Goal: Information Seeking & Learning: Learn about a topic

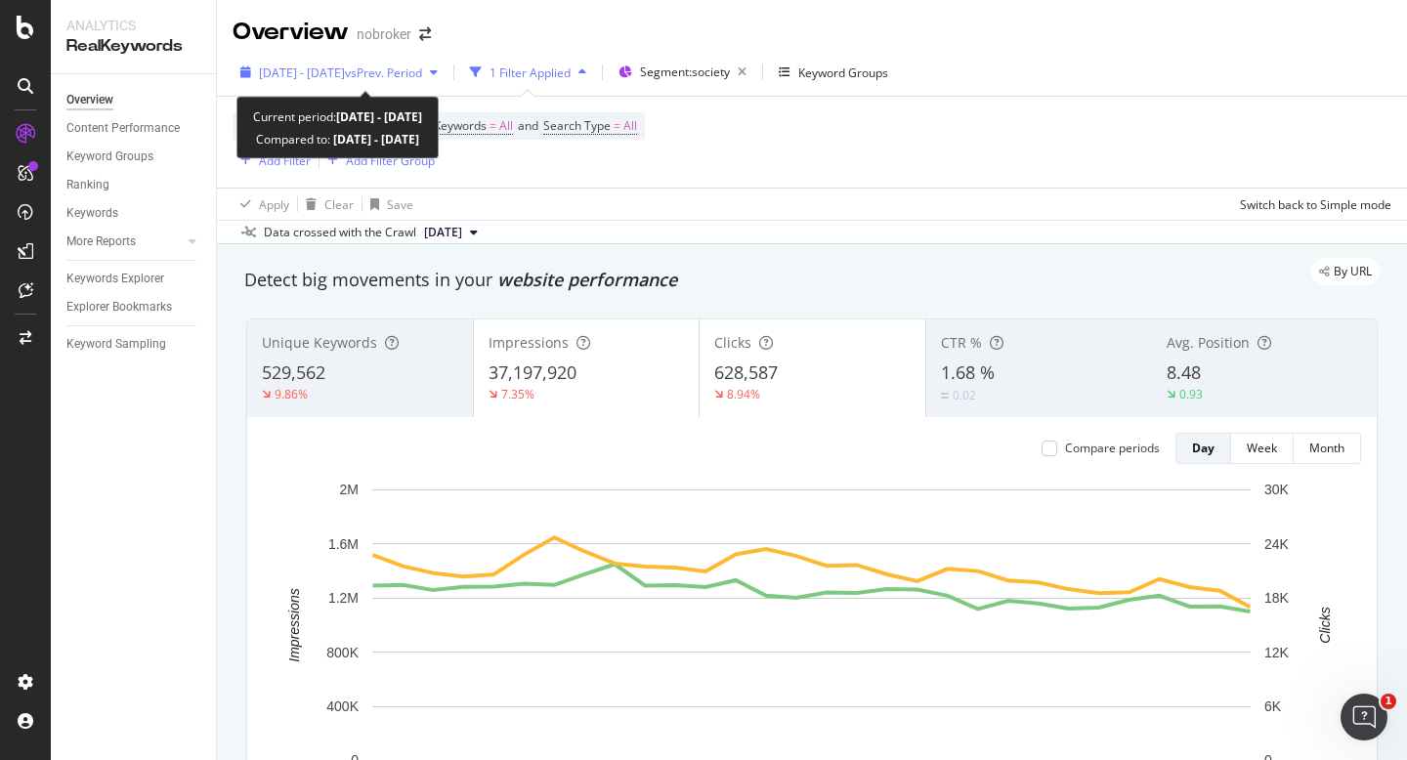
click at [345, 77] on span "[DATE] - [DATE]" at bounding box center [302, 72] width 86 height 17
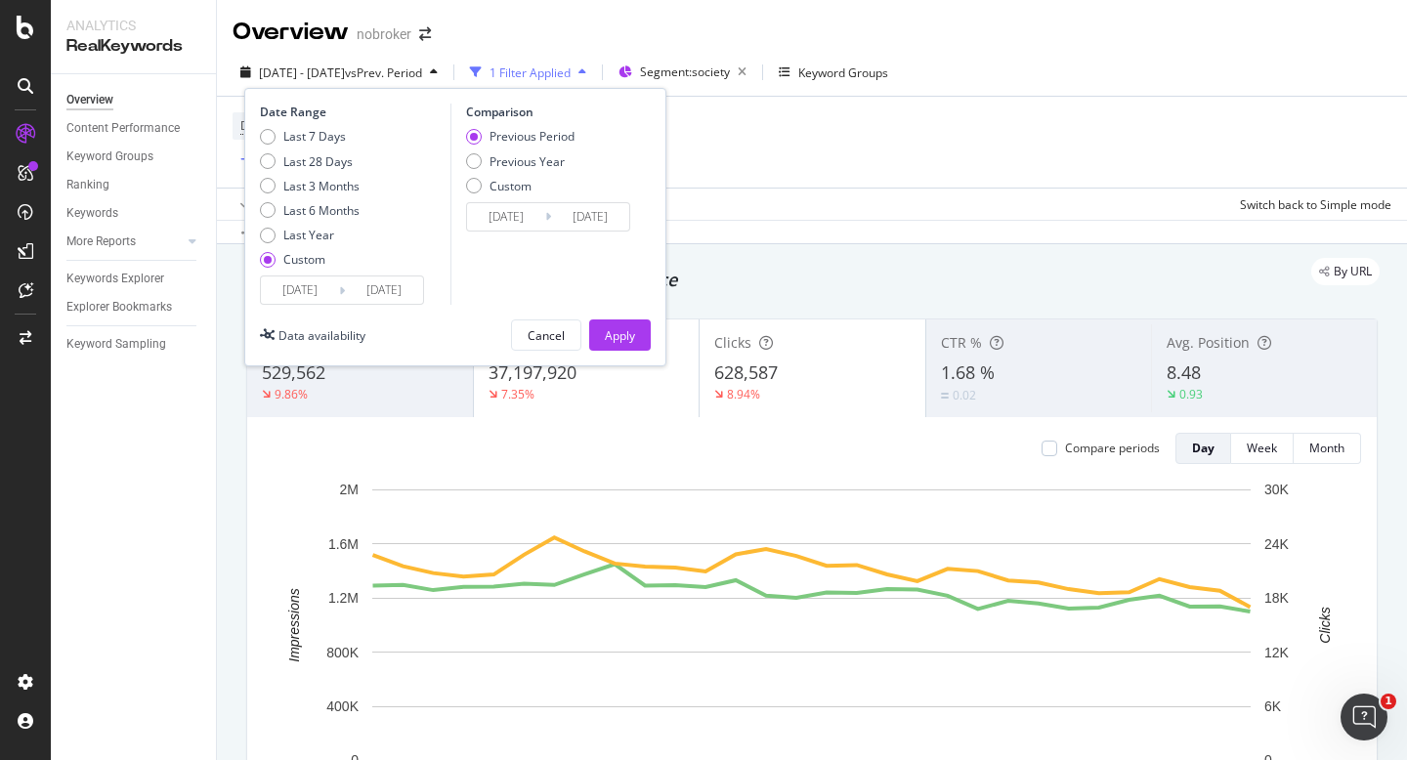
click at [306, 305] on div "Date Range Last 7 Days Last 28 Days Last 3 Months Last 6 Months Last Year Custo…" at bounding box center [455, 227] width 422 height 278
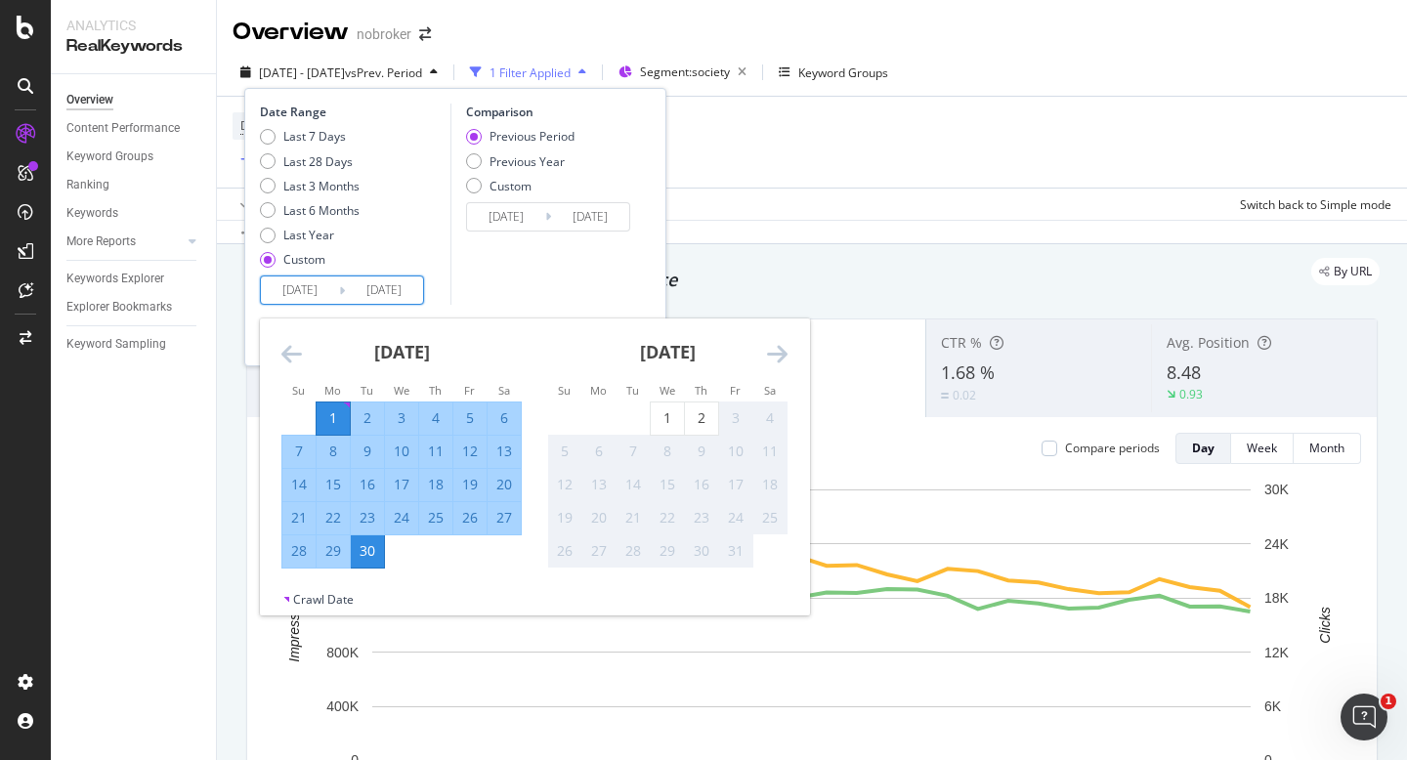
click at [334, 281] on input "2025/09/01" at bounding box center [300, 290] width 78 height 27
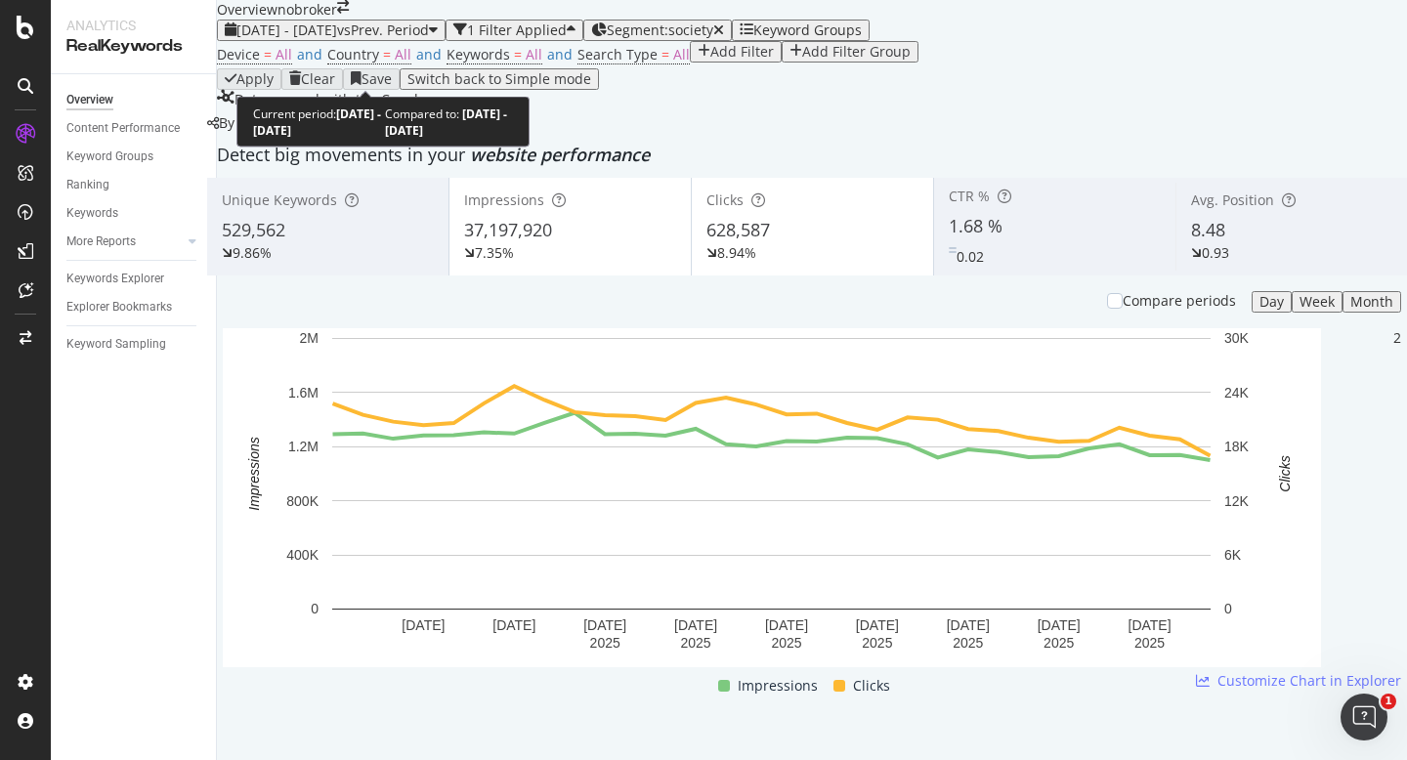
click at [337, 39] on span "2025 Sep. 1st - Sep. 30th" at bounding box center [286, 30] width 101 height 19
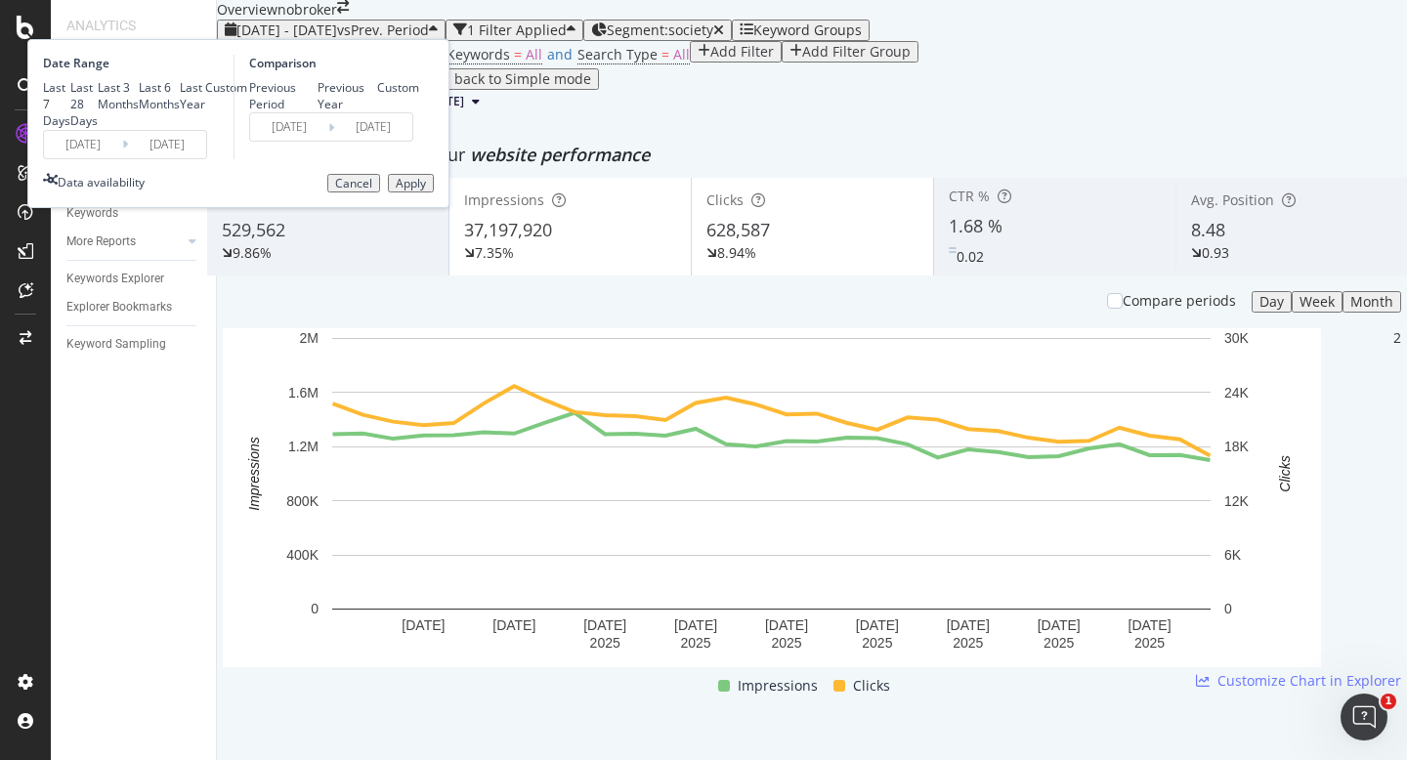
drag, startPoint x: 294, startPoint y: 292, endPoint x: 318, endPoint y: 295, distance: 23.6
click at [122, 158] on input "2025/09/01" at bounding box center [83, 144] width 78 height 27
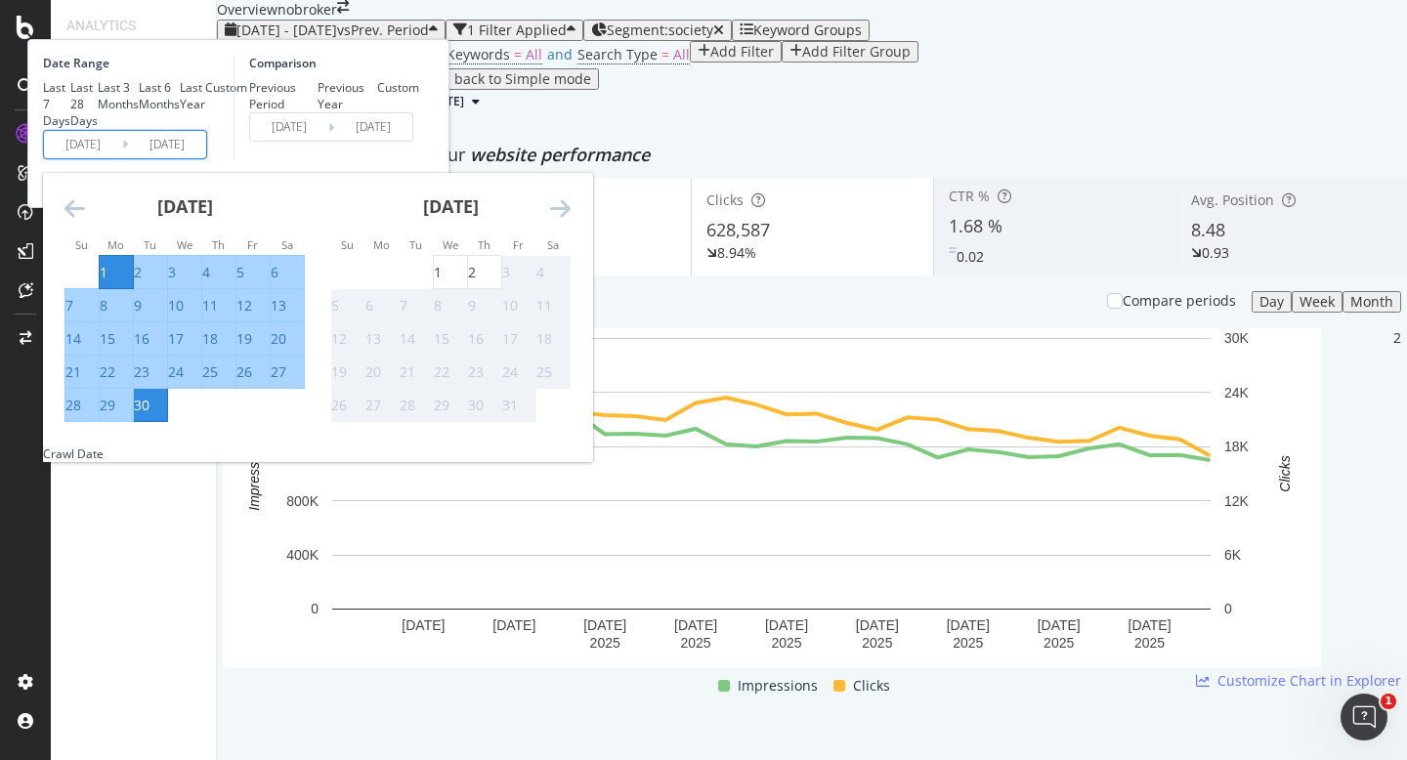
click at [122, 158] on input "2025/09/01" at bounding box center [83, 144] width 78 height 27
click at [419, 159] on div "Comparison Previous Period Previous Year Custom 2025/08/02 Navigate forward to …" at bounding box center [327, 107] width 186 height 105
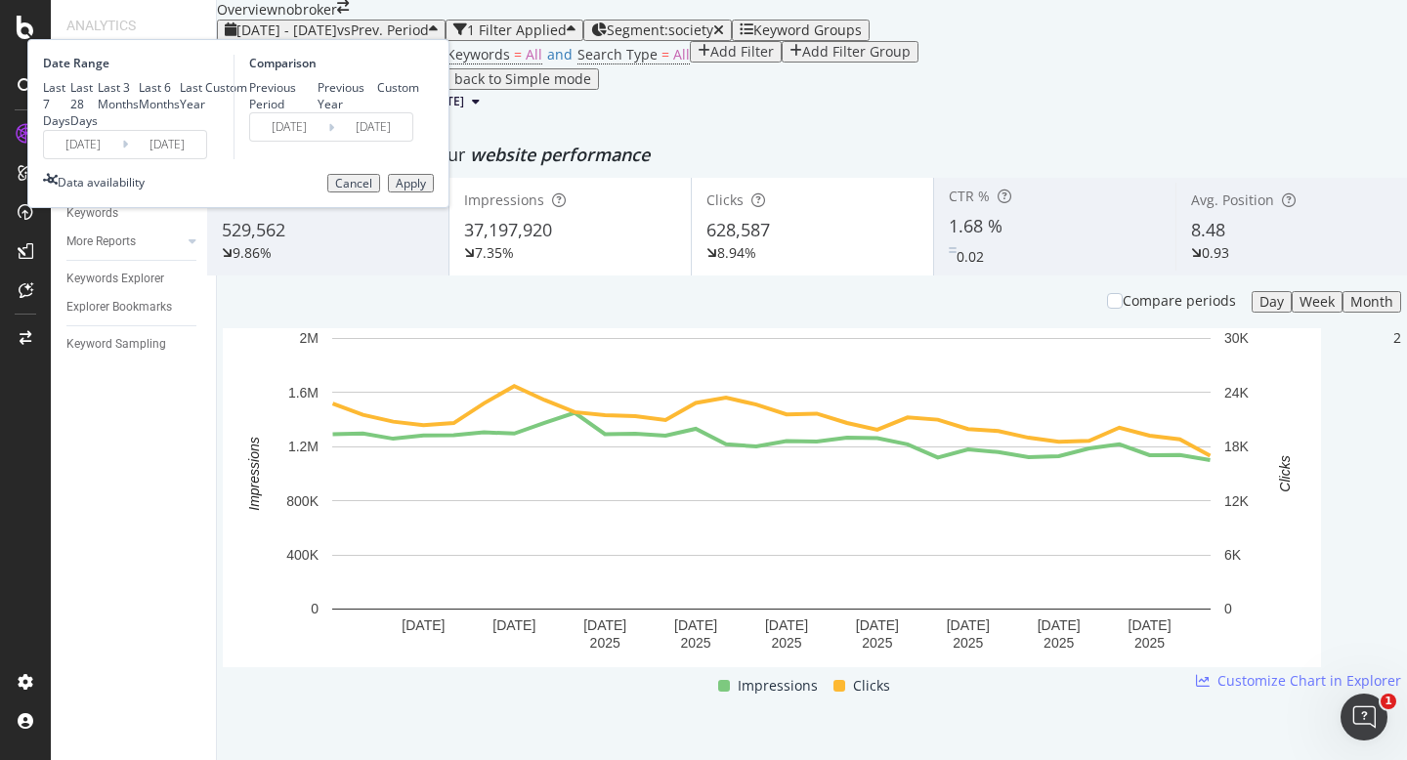
click at [380, 193] on button "Cancel" at bounding box center [353, 184] width 53 height 20
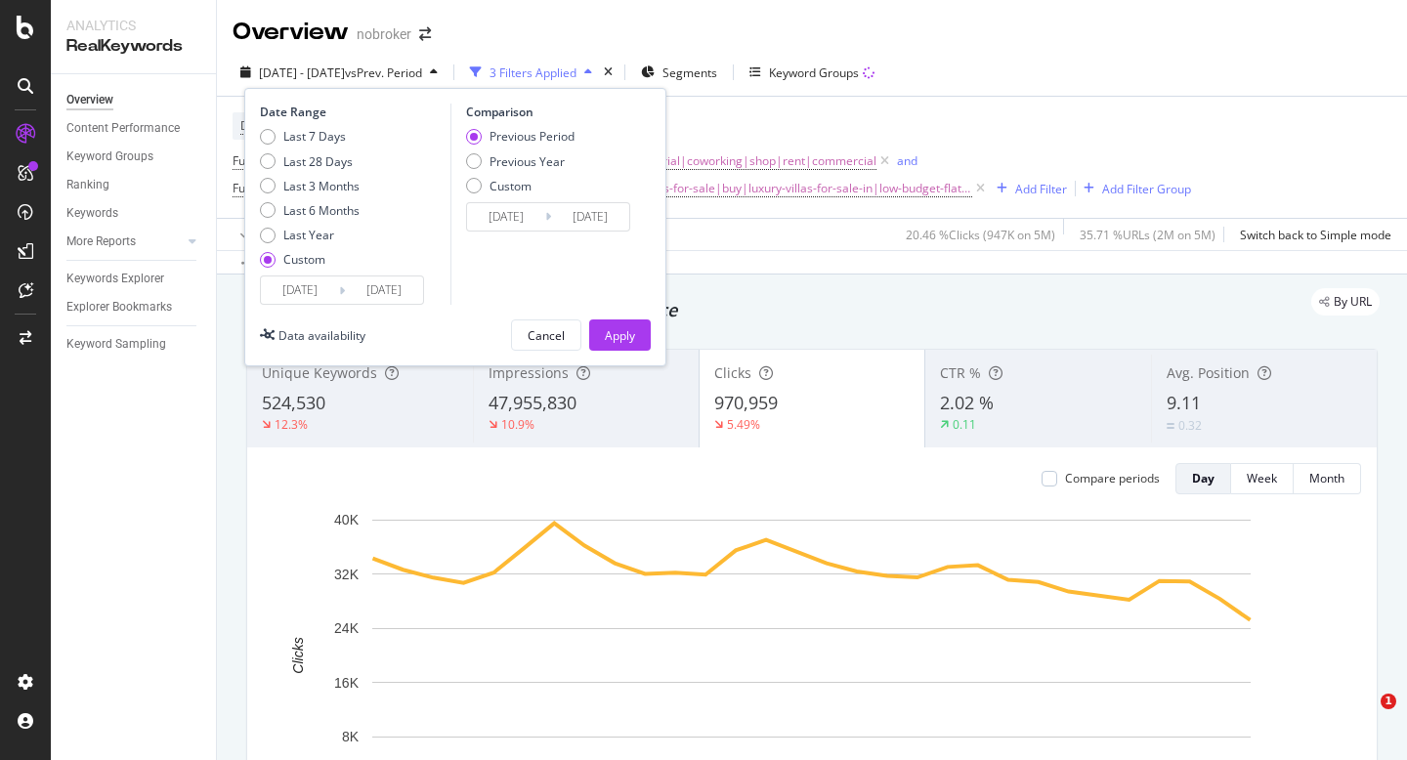
click at [309, 289] on input "2025/09/01" at bounding box center [300, 290] width 78 height 27
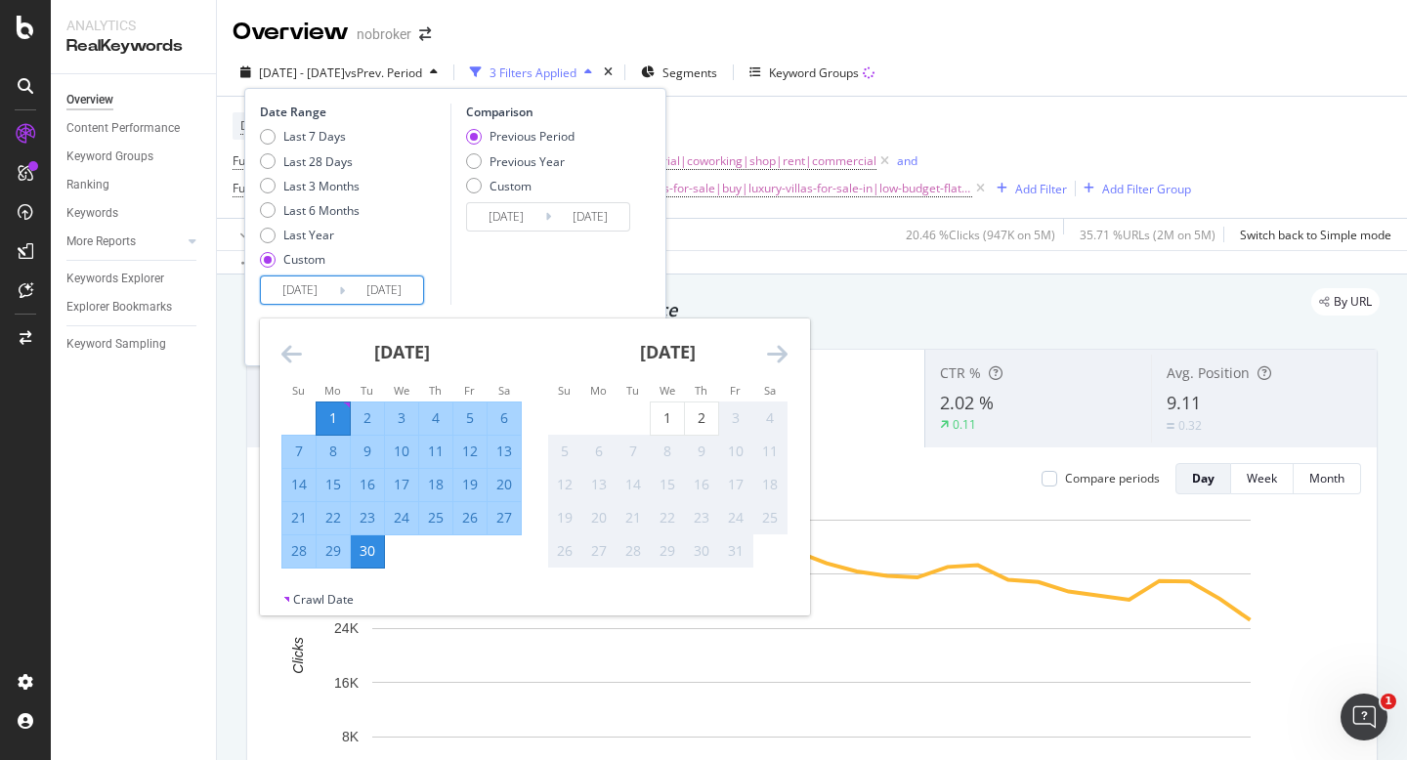
click at [575, 304] on div "Comparison Previous Period Previous Year Custom 2025/08/02 Navigate forward to …" at bounding box center [543, 204] width 186 height 201
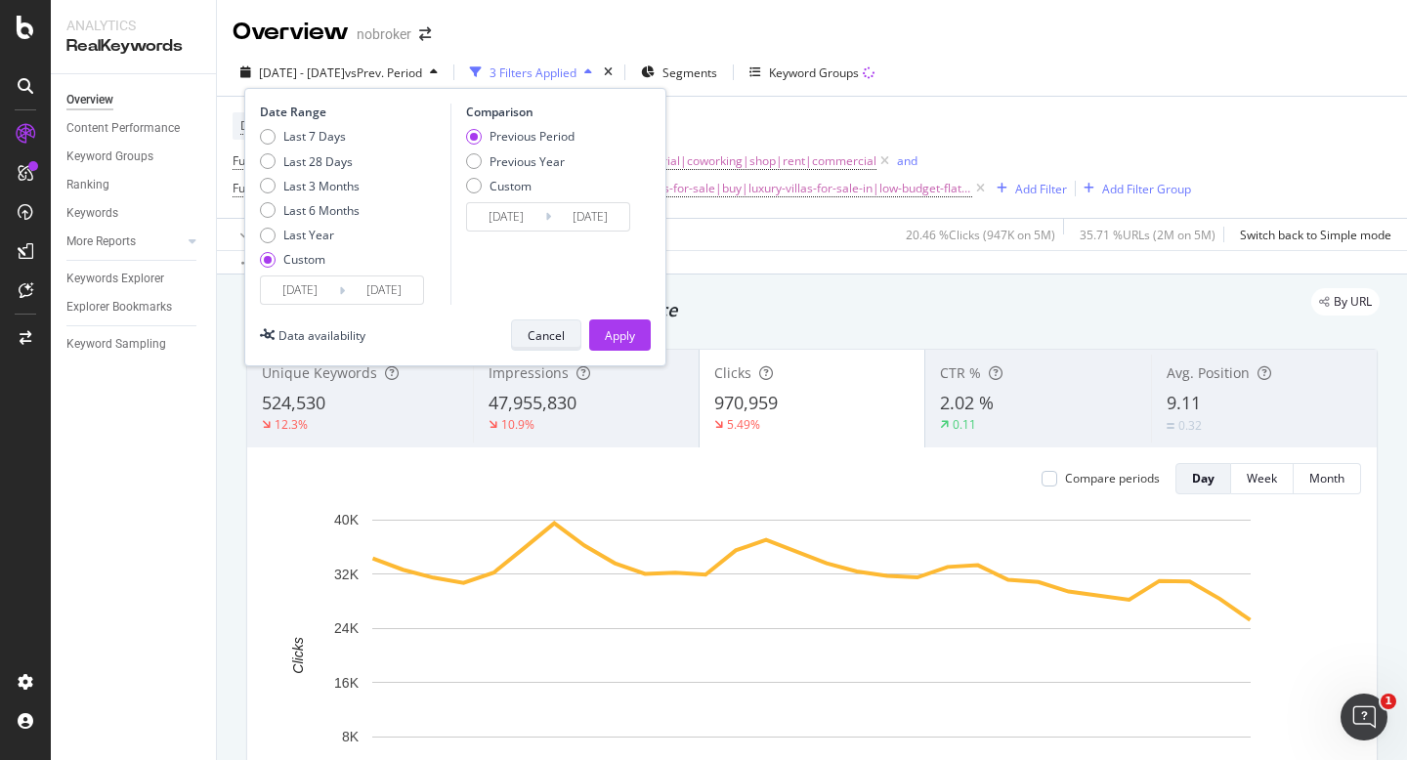
click at [552, 331] on div "Cancel" at bounding box center [546, 335] width 37 height 17
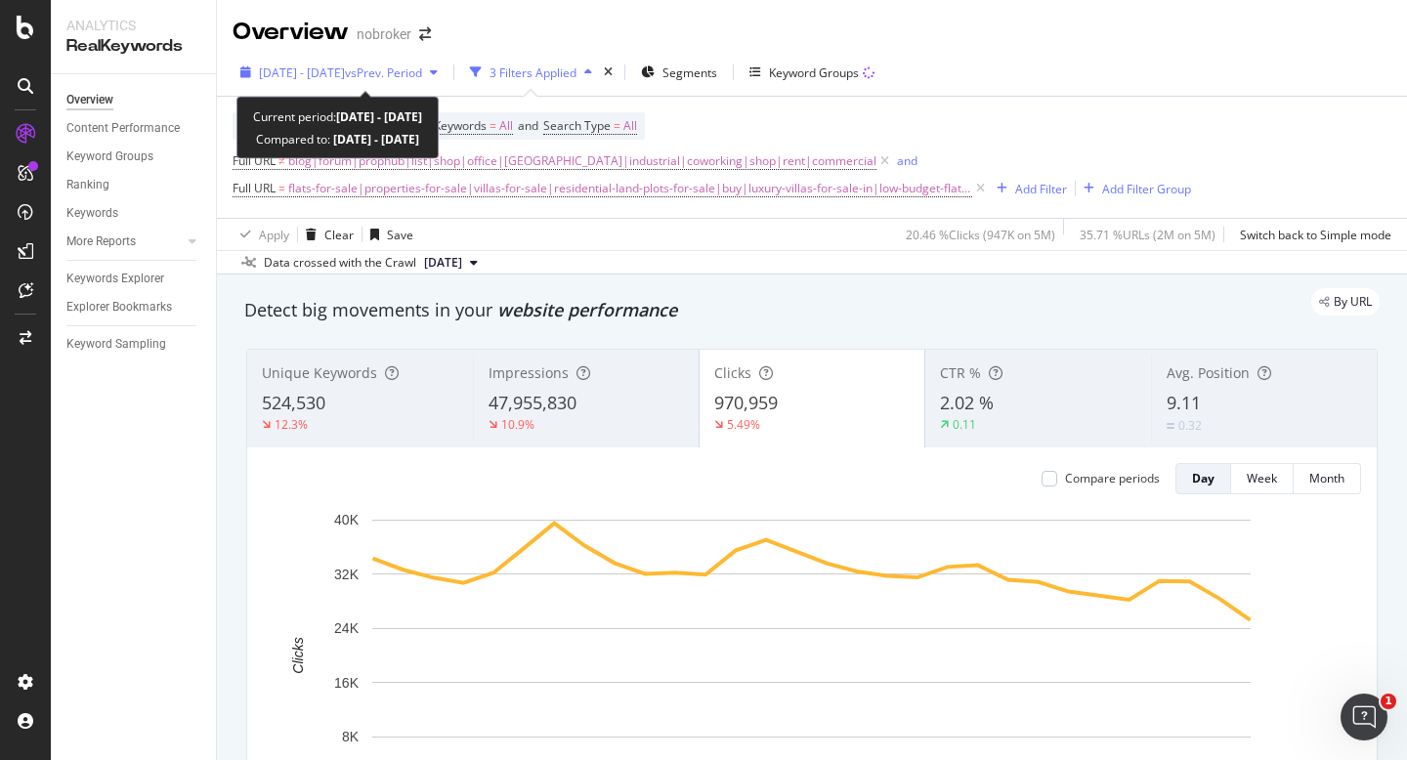
click at [396, 75] on span "vs Prev. Period" at bounding box center [383, 72] width 77 height 17
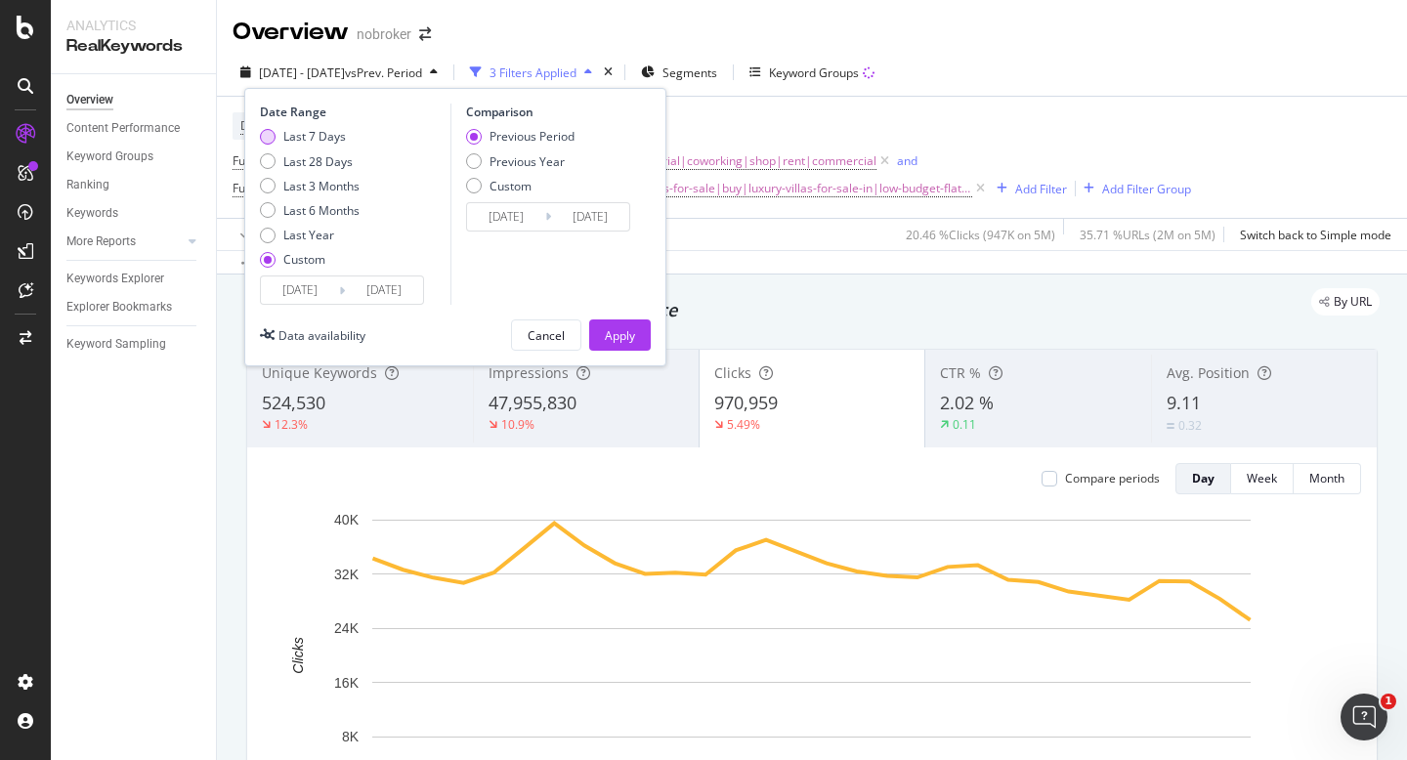
click at [314, 141] on div "Last 7 Days" at bounding box center [314, 136] width 63 height 17
type input "2025/09/26"
type input "2025/10/02"
type input "2025/09/19"
type input "2025/09/25"
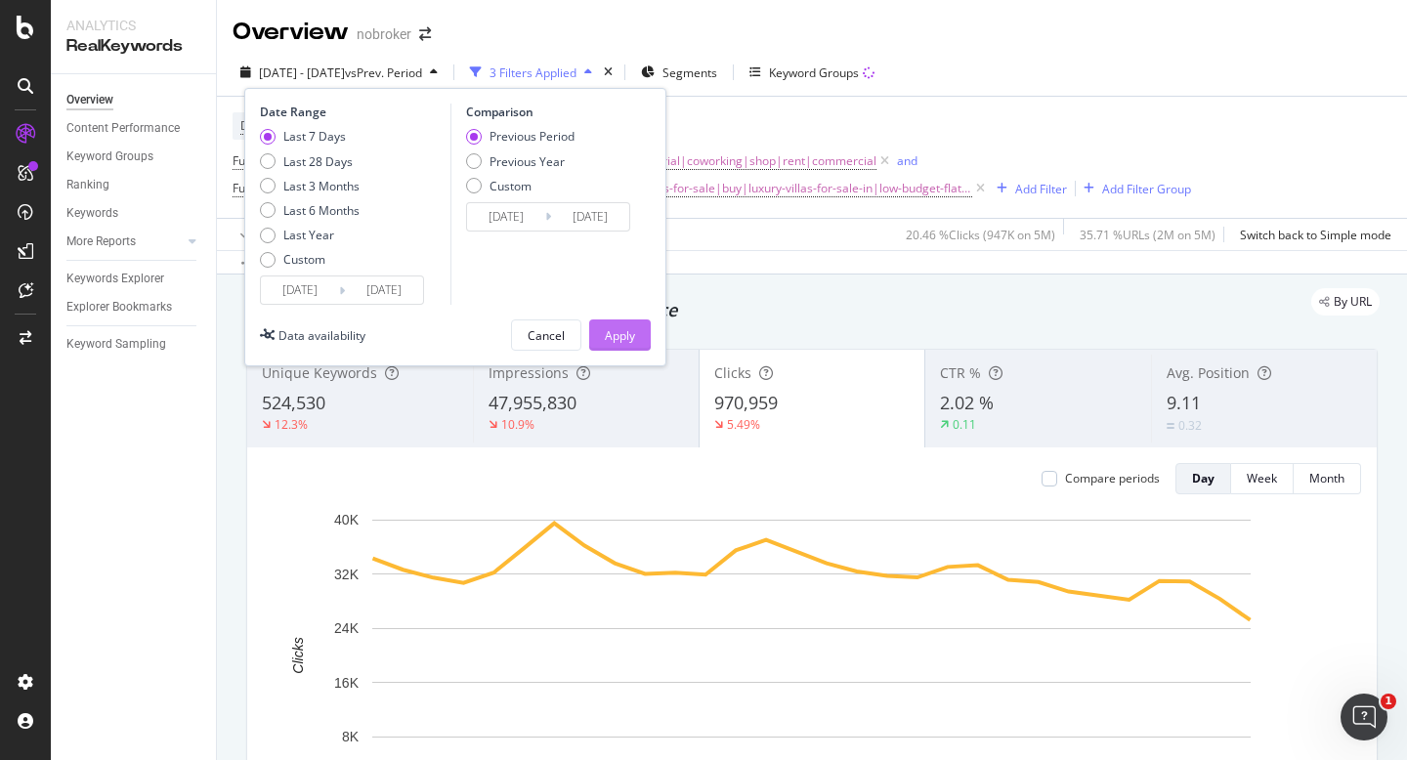
click at [605, 330] on div "Apply" at bounding box center [620, 335] width 30 height 17
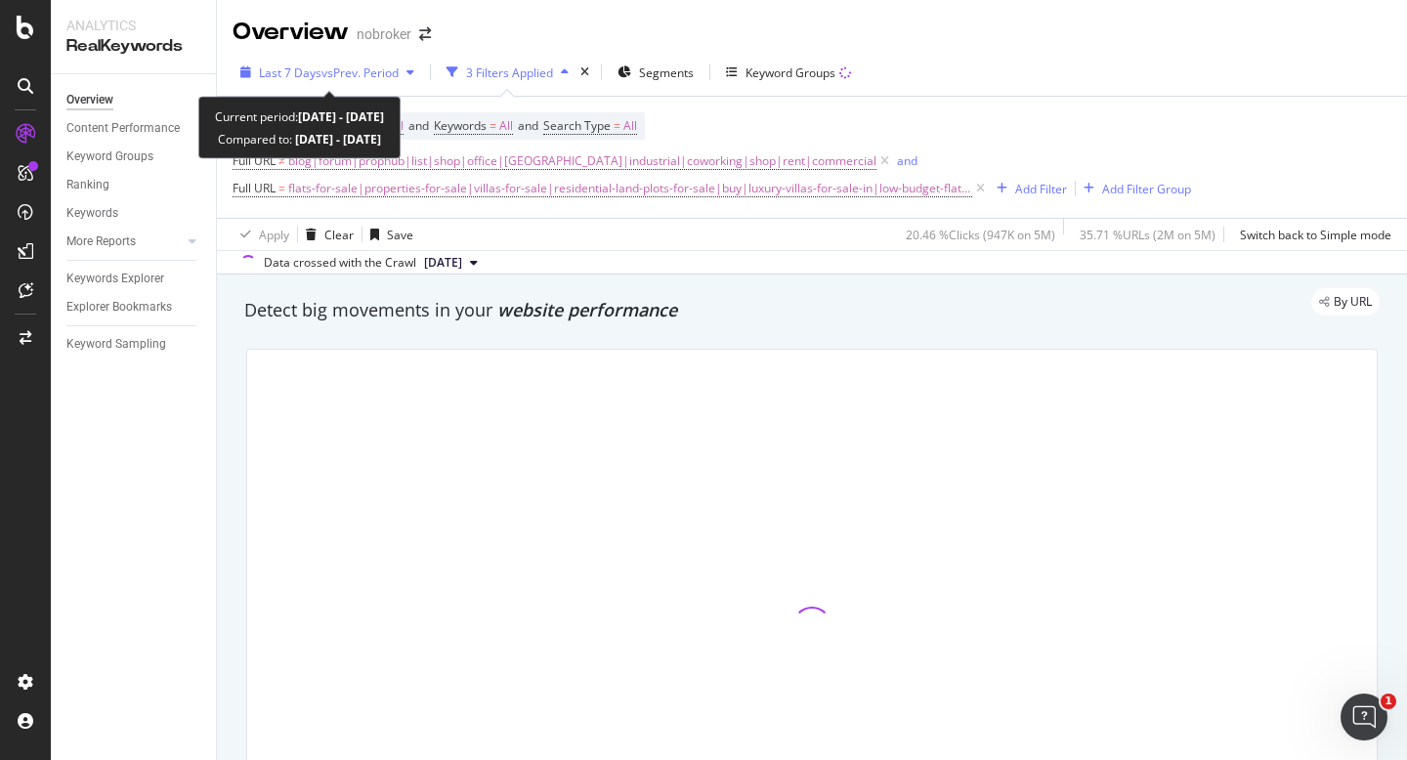
click at [372, 71] on span "vs Prev. Period" at bounding box center [359, 72] width 77 height 17
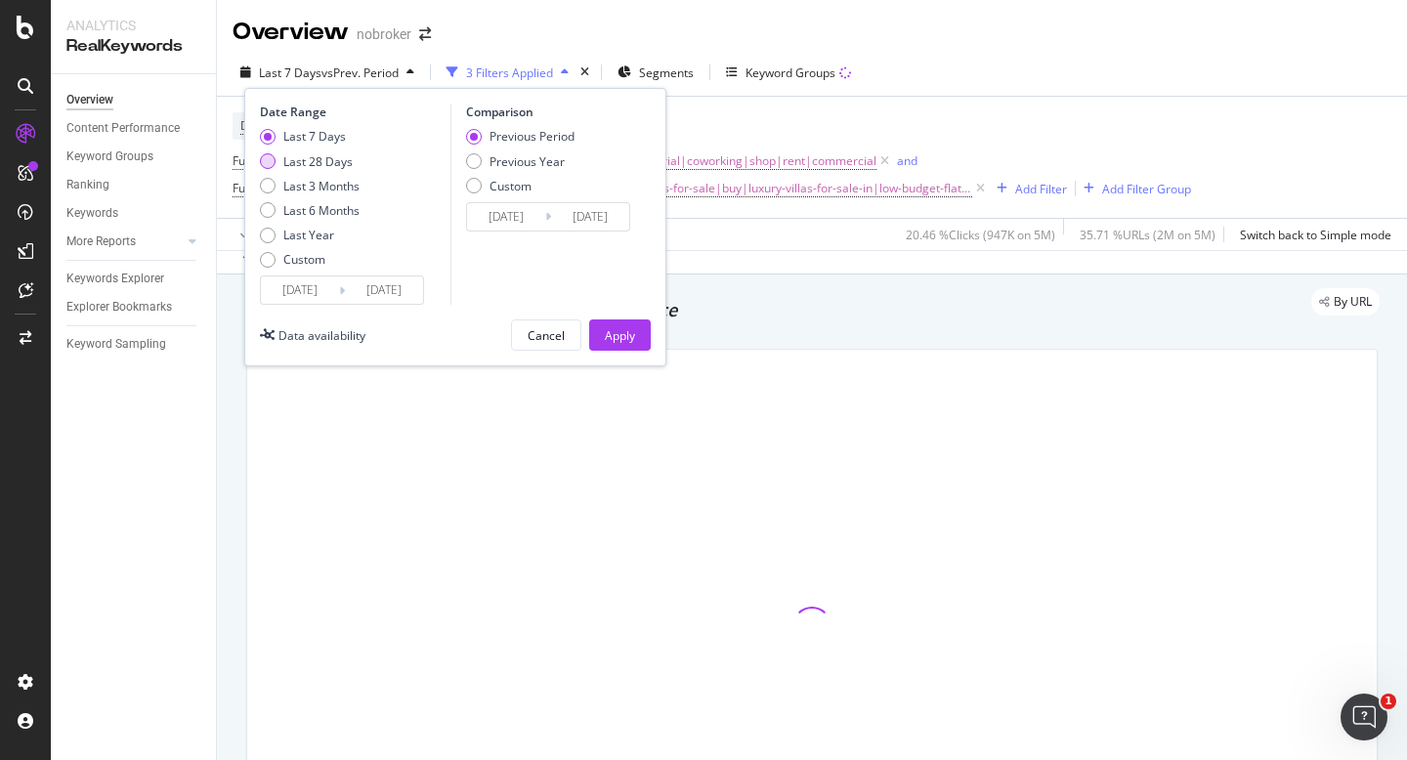
click at [297, 164] on div "Last 28 Days" at bounding box center [317, 161] width 69 height 17
type input "2025/09/05"
type input "2025/08/08"
type input "2025/09/04"
click at [299, 290] on input "2025/09/05" at bounding box center [300, 290] width 78 height 27
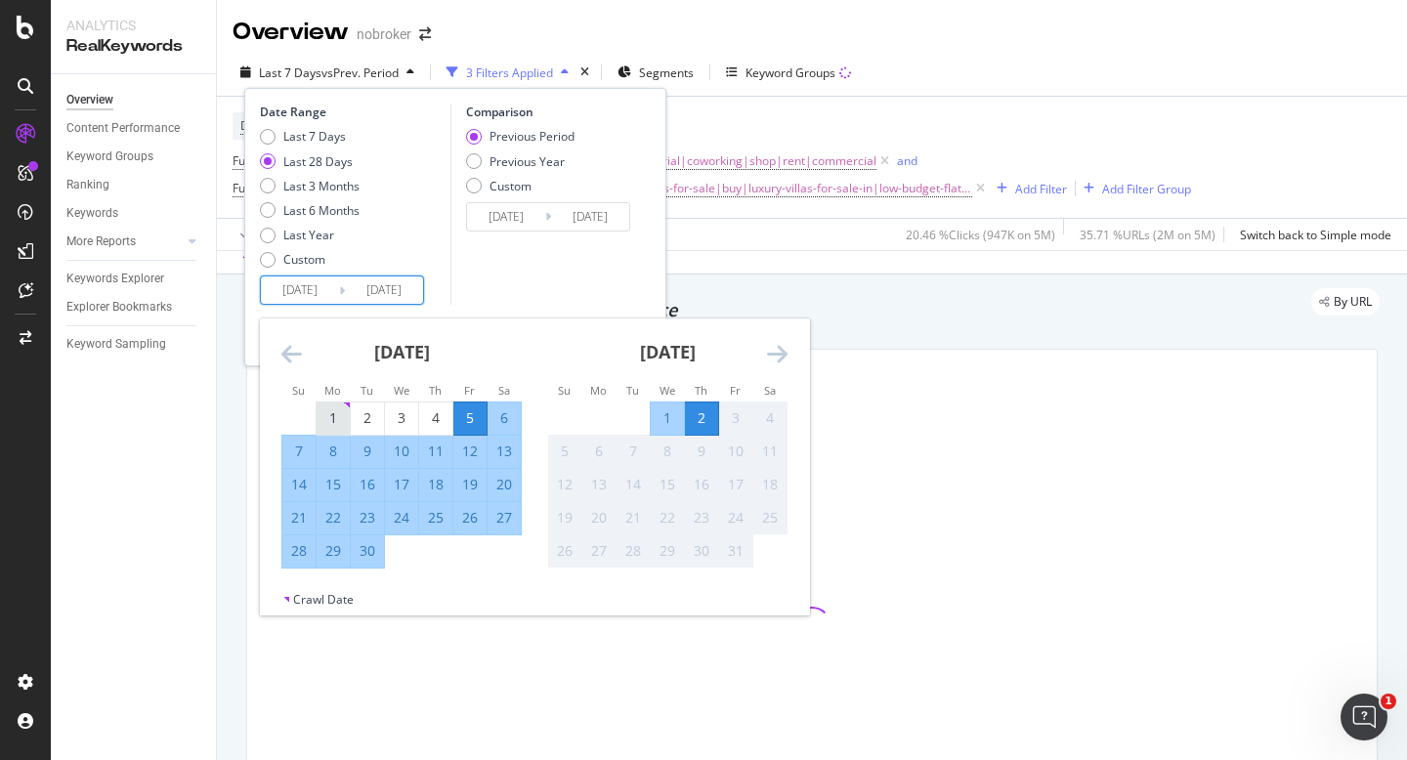
click at [333, 423] on div "1" at bounding box center [333, 418] width 33 height 20
type input "2025/09/01"
type input "2025/07/31"
type input "2025/08/31"
click at [545, 287] on div "Comparison Previous Period Previous Year Custom 2025/07/31 Navigate forward to …" at bounding box center [543, 204] width 186 height 201
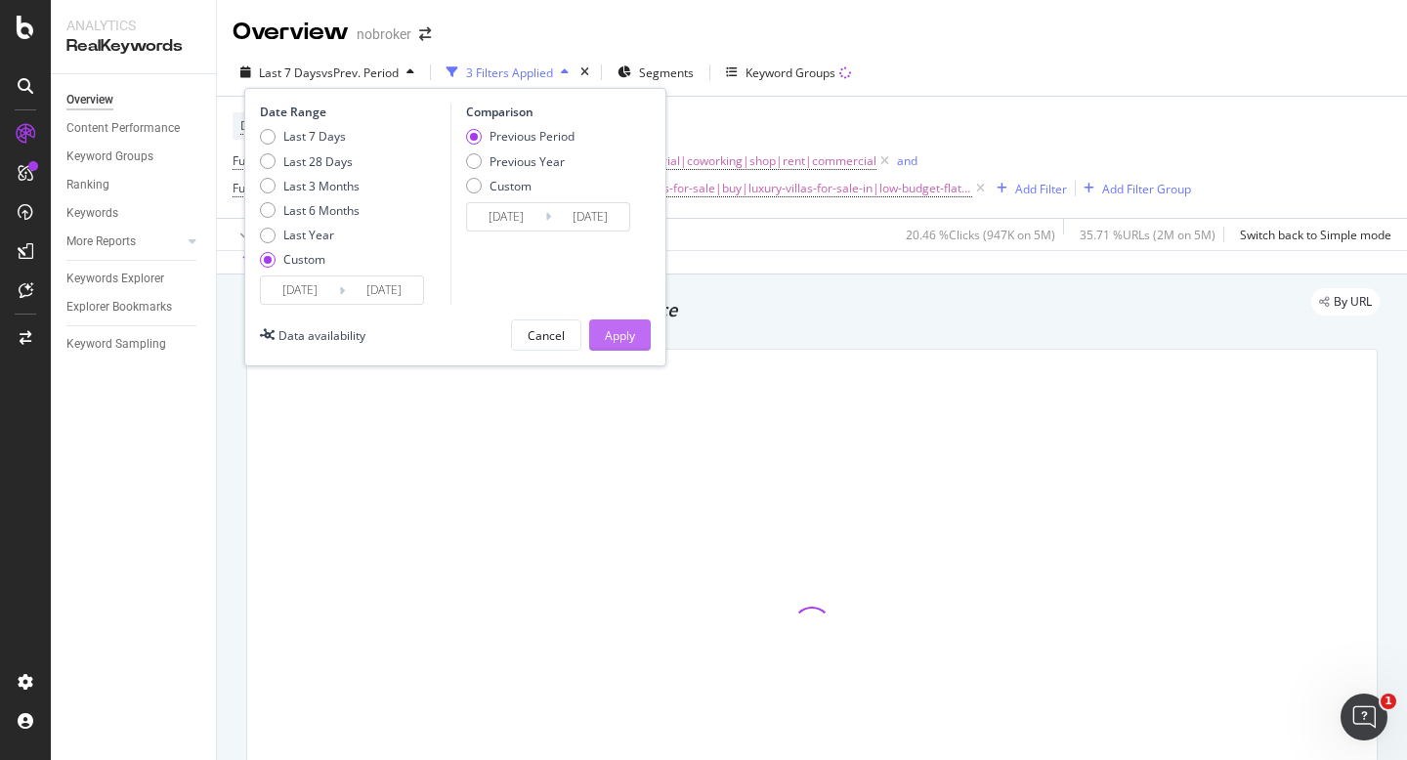
click at [605, 333] on div "Apply" at bounding box center [620, 335] width 30 height 17
